Goal: Task Accomplishment & Management: Complete application form

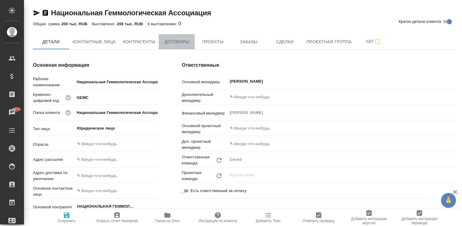
click at [178, 44] on span "Договоры" at bounding box center [176, 41] width 29 height 7
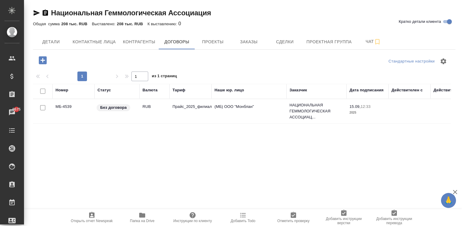
click at [174, 115] on td "Прайс_2025_филиалы" at bounding box center [190, 110] width 42 height 21
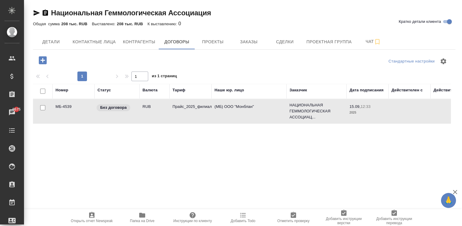
click at [174, 115] on td "Прайс_2025_филиалы" at bounding box center [190, 110] width 42 height 21
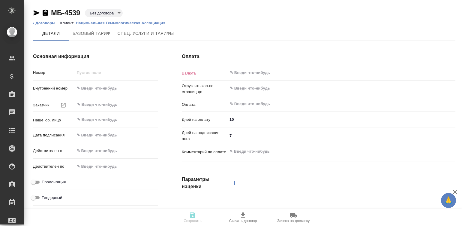
type input "МБ-4539"
type input "НАЦИОНАЛЬНАЯ ГЕММОЛОГИЧЕСКАЯ АССОЦИАЦИЯ СПЕЦИАЛИСТОВ И ПРОФЕССИОНАЛЬНЫХ УЧАСТНИ…"
type input "(МБ) ООО "Монблан""
type input "[DATE] 12:33"
type input "RUB"
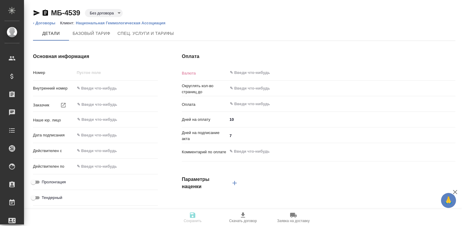
type input "0.01"
type input "После выставления счета"
type textarea "x"
type input "russian2"
type input "basic"
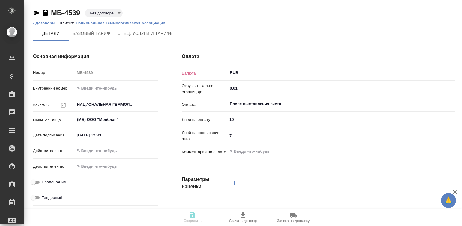
type input "manual"
type input "client"
type input "Прайс_2025_филиалы"
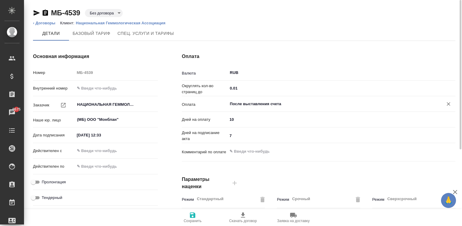
click at [255, 103] on input "После выставления счета" at bounding box center [331, 103] width 204 height 7
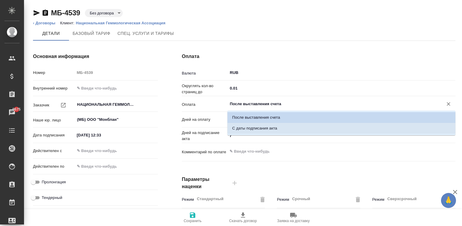
click at [268, 125] on p "С даты подписания акта" at bounding box center [254, 128] width 45 height 6
type input "С даты подписания акта"
type textarea "x"
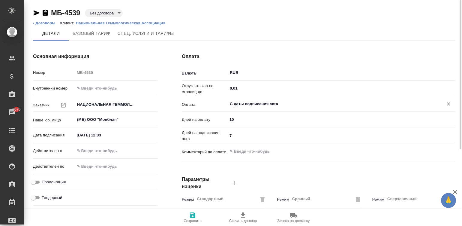
click at [109, 132] on input "[DATE] 12:33" at bounding box center [101, 134] width 52 height 9
type input "1_.__.____ __:__"
type textarea "x"
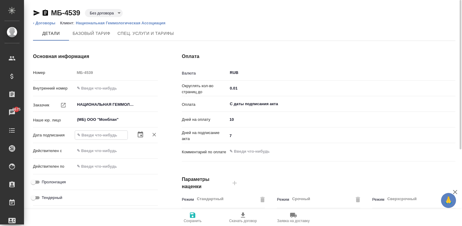
type textarea "x"
type input "2_.__.____ __:__"
type textarea "x"
type input "26.__.____ __:__"
type textarea "x"
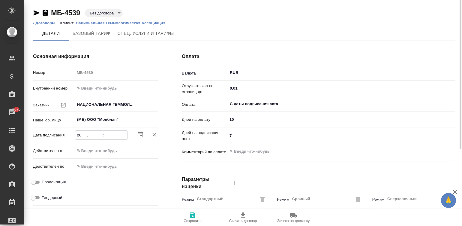
type input "26.0_.____ __:__"
type textarea "x"
type input "26.09.____ __:__"
type textarea "x"
type input "26.09.2___ __:__"
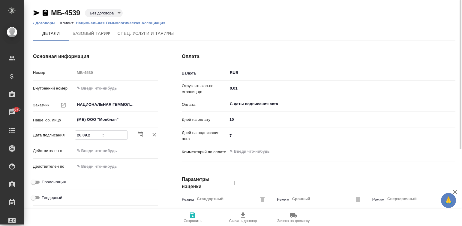
type textarea "x"
type input "[DATE]__ __:__"
type textarea "x"
type input "[DATE] __:__"
type textarea "x"
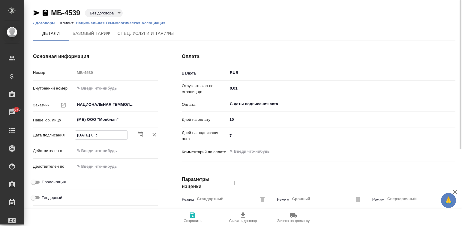
type input "[DATE] 09:__"
type textarea "x"
type input "[DATE] 09:00"
type textarea "x"
type input "[DATE] 09:00"
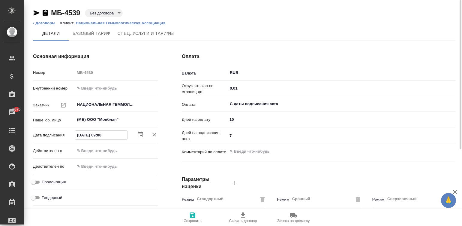
click at [87, 148] on input "text" at bounding box center [101, 150] width 52 height 9
paste input "[DATE] 09:00"
type input "[DATE] 09:00"
type textarea "x"
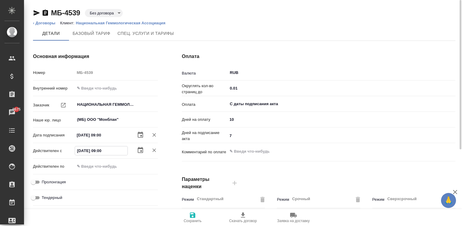
type input "[DATE] 09:00"
click at [199, 220] on span "Сохранить" at bounding box center [193, 220] width 18 height 4
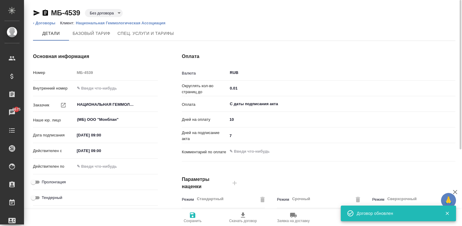
type input "Прайс_2025_филиалы"
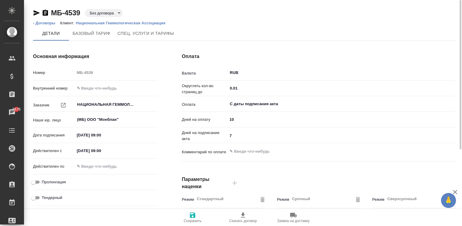
drag, startPoint x: 44, startPoint y: 9, endPoint x: 76, endPoint y: 1, distance: 33.0
click at [44, 9] on icon "button" at bounding box center [45, 12] width 7 height 7
